Goal: Navigation & Orientation: Find specific page/section

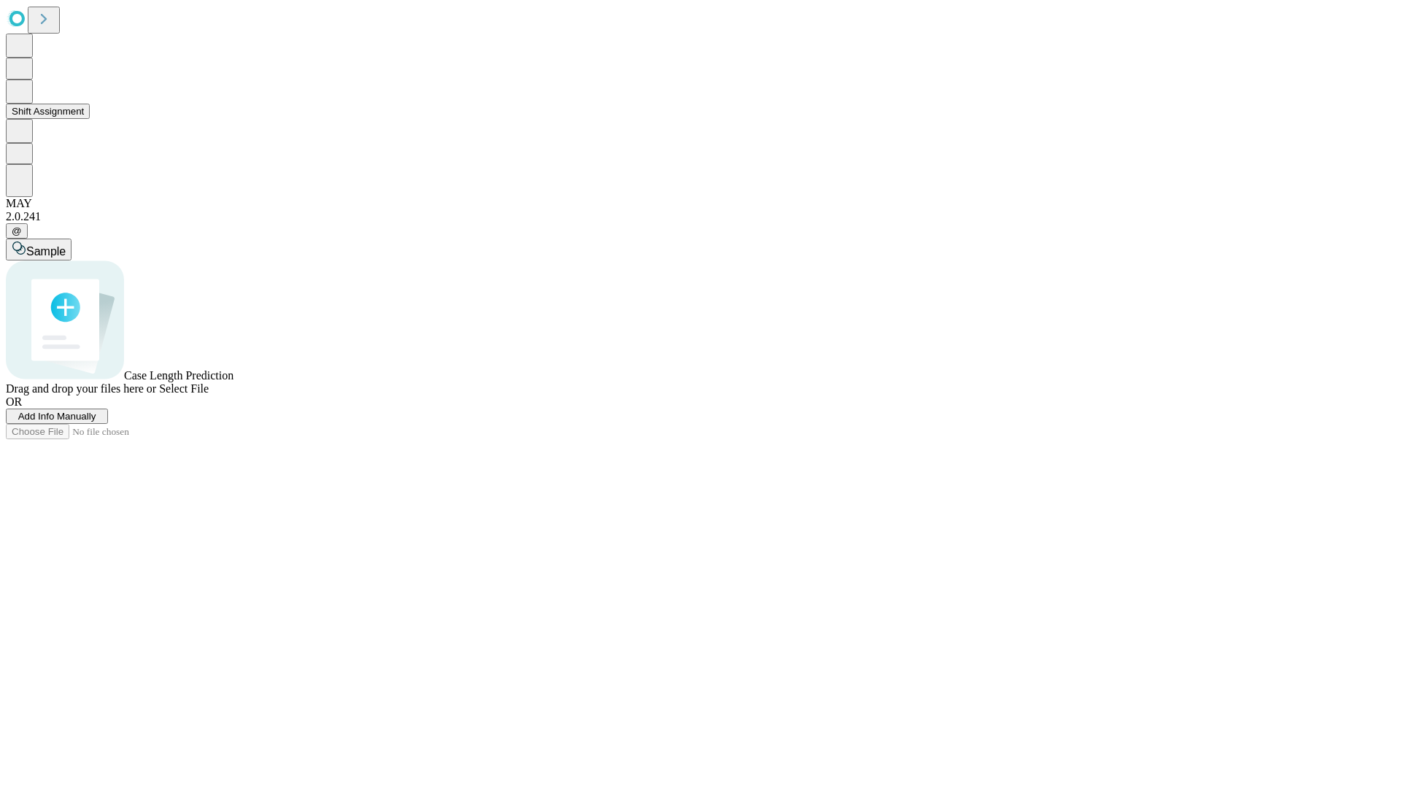
click at [90, 119] on button "Shift Assignment" at bounding box center [48, 111] width 84 height 15
